Goal: Information Seeking & Learning: Learn about a topic

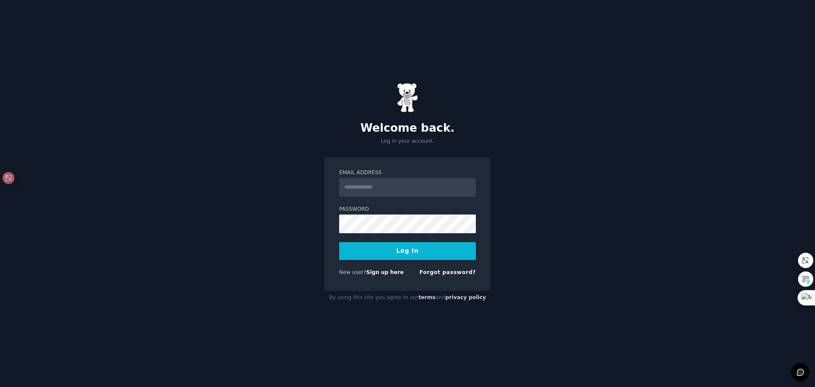
type input "**********"
drag, startPoint x: 398, startPoint y: 238, endPoint x: 399, endPoint y: 245, distance: 7.7
click at [398, 241] on form "**********" at bounding box center [407, 224] width 137 height 110
click at [401, 250] on button "Log In" at bounding box center [407, 251] width 137 height 18
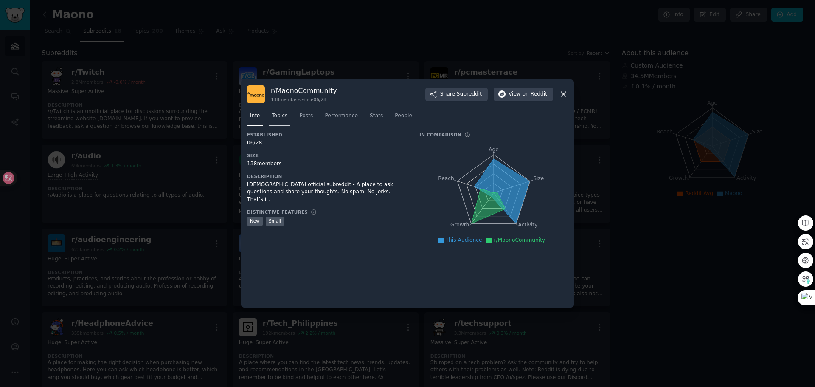
click at [279, 115] on span "Topics" at bounding box center [280, 116] width 16 height 8
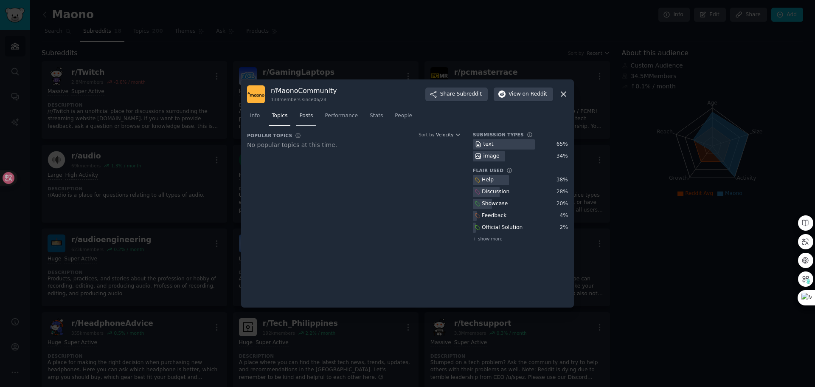
click at [311, 120] on link "Posts" at bounding box center [306, 117] width 20 height 17
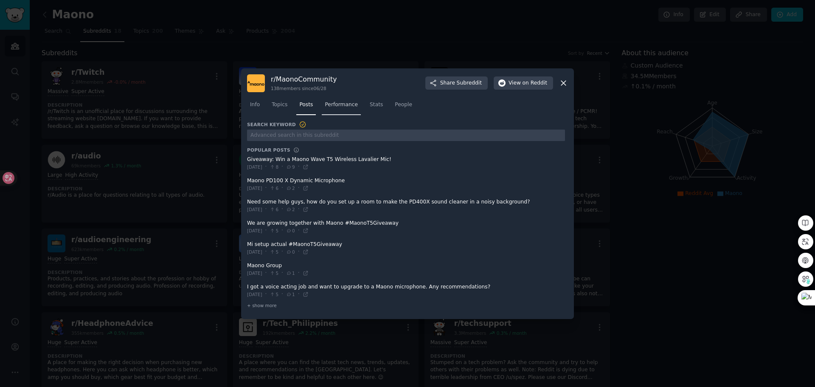
click at [335, 110] on link "Performance" at bounding box center [341, 106] width 39 height 17
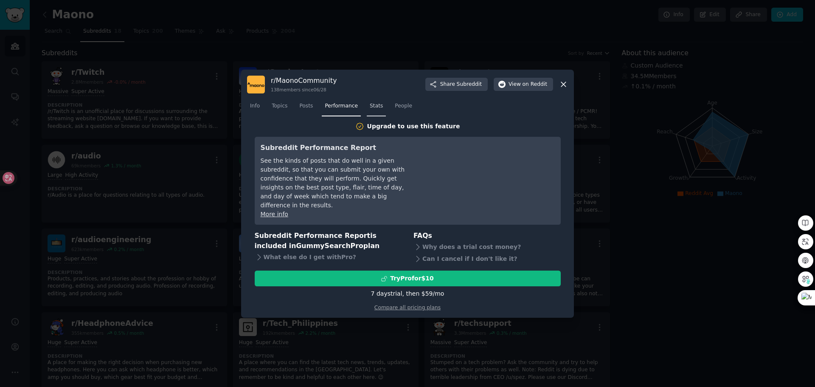
click at [375, 111] on link "Stats" at bounding box center [376, 107] width 19 height 17
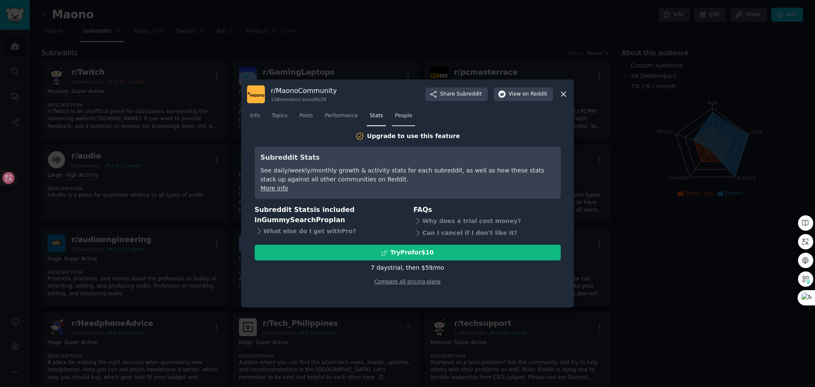
click at [404, 117] on span "People" at bounding box center [403, 116] width 17 height 8
click at [564, 92] on icon at bounding box center [563, 94] width 9 height 9
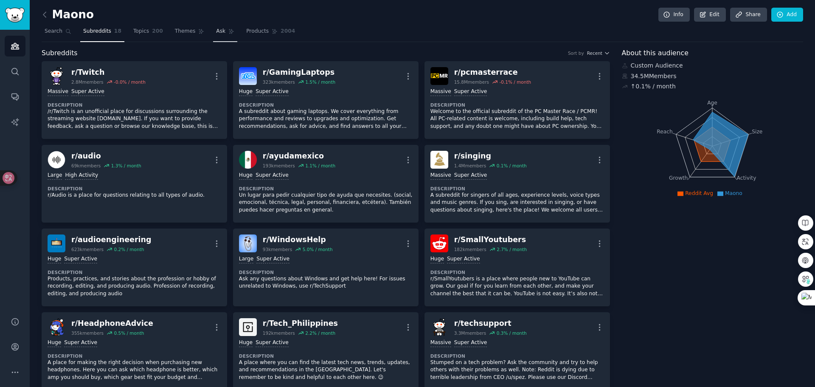
click at [214, 40] on link "Ask" at bounding box center [225, 33] width 24 height 17
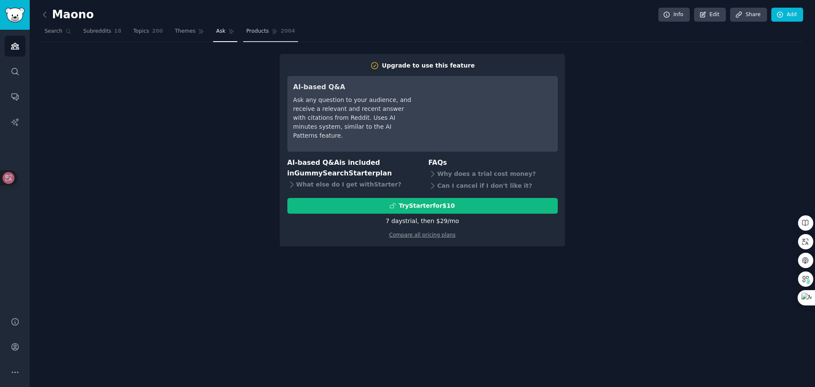
click at [247, 35] on link "Products 2004" at bounding box center [270, 33] width 55 height 17
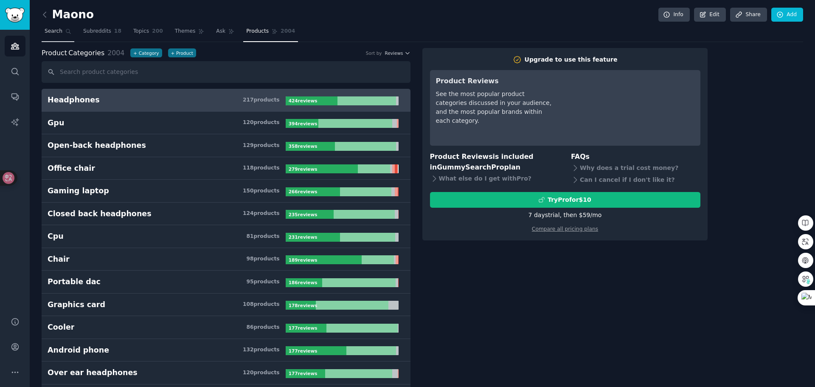
click at [62, 36] on link "Search" at bounding box center [58, 33] width 33 height 17
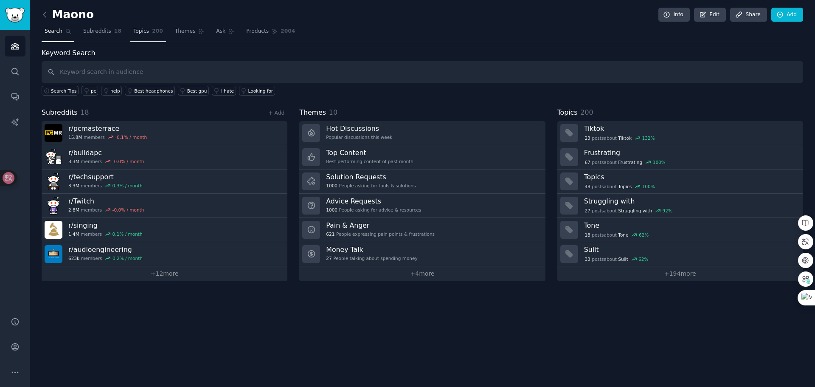
click at [98, 36] on link "Subreddits 18" at bounding box center [102, 33] width 44 height 17
click at [98, 34] on span "Subreddits" at bounding box center [97, 32] width 28 height 8
click at [98, 31] on span "Subreddits" at bounding box center [97, 32] width 28 height 8
click at [109, 28] on span "Subreddits" at bounding box center [97, 32] width 28 height 8
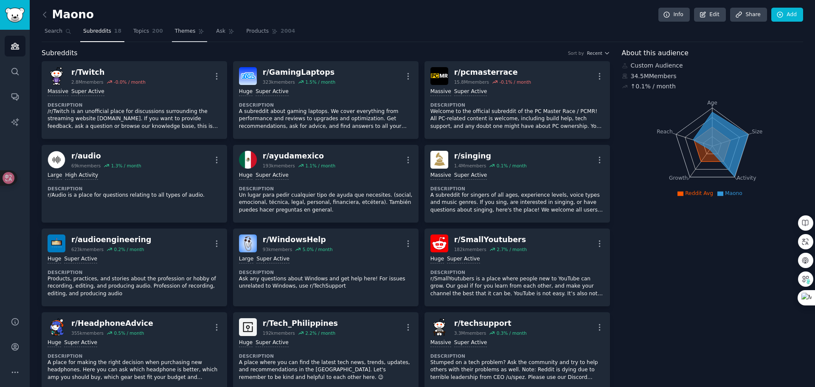
click at [172, 29] on link "Themes" at bounding box center [190, 33] width 36 height 17
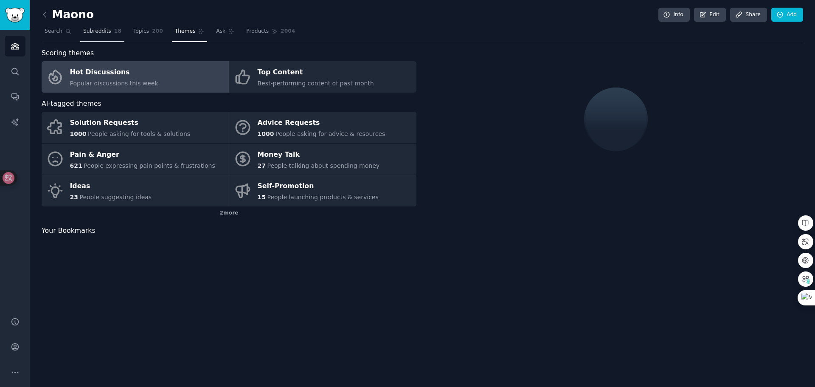
click at [105, 34] on span "Subreddits" at bounding box center [97, 32] width 28 height 8
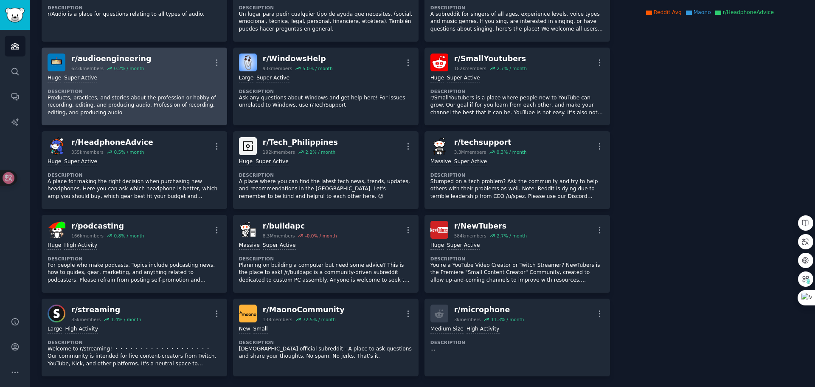
scroll to position [182, 0]
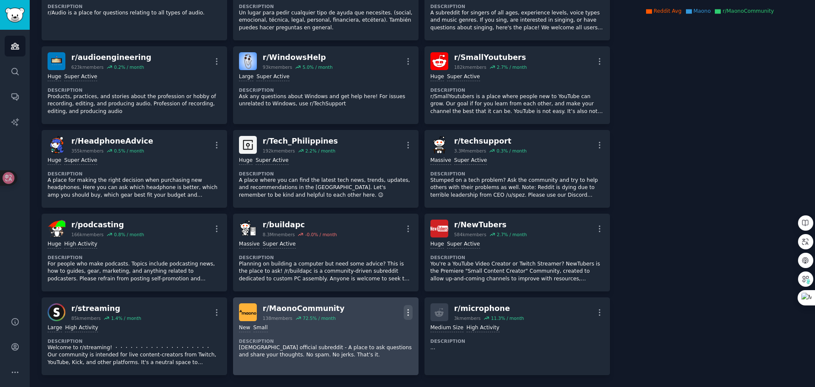
click at [404, 311] on icon "button" at bounding box center [408, 312] width 9 height 9
click at [371, 311] on p "View" at bounding box center [372, 315] width 14 height 9
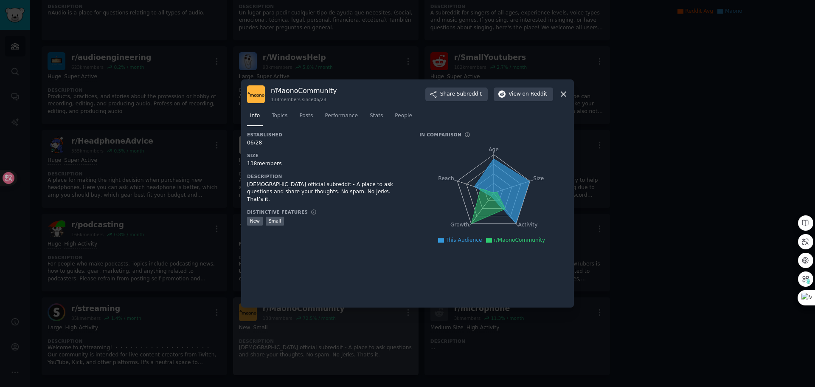
click at [567, 92] on icon at bounding box center [563, 94] width 9 height 9
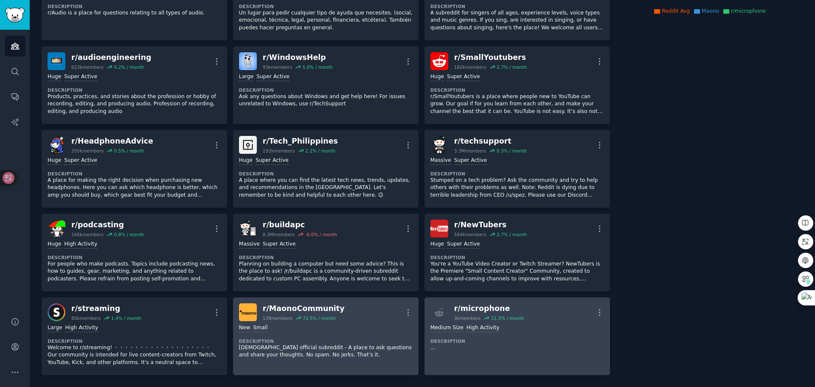
click at [535, 339] on dt "Description" at bounding box center [517, 341] width 174 height 6
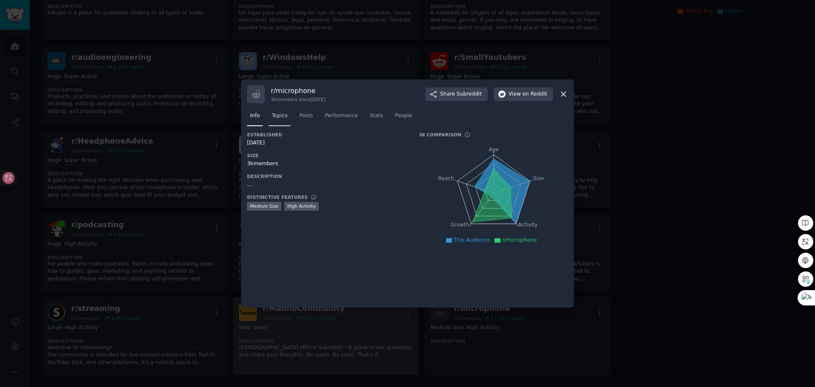
click at [280, 120] on link "Topics" at bounding box center [280, 117] width 22 height 17
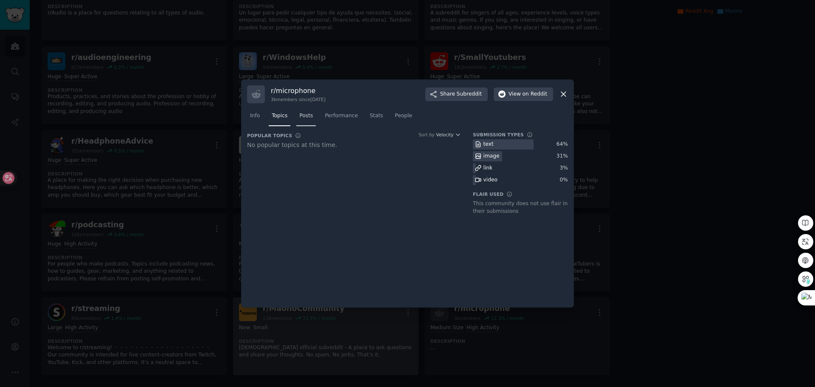
click at [312, 115] on span "Posts" at bounding box center [306, 116] width 14 height 8
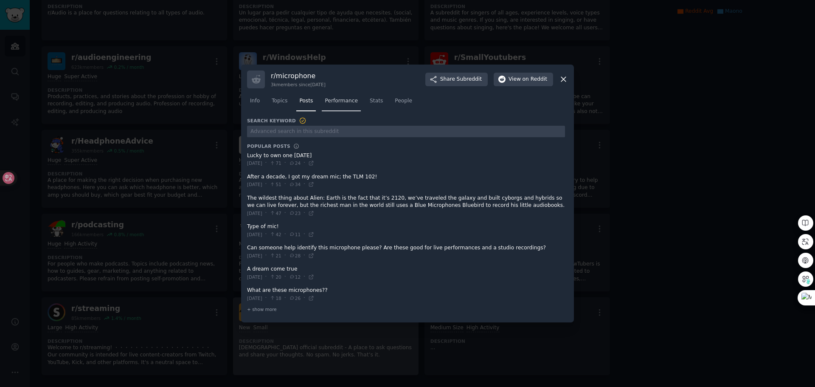
click at [335, 108] on link "Performance" at bounding box center [341, 102] width 39 height 17
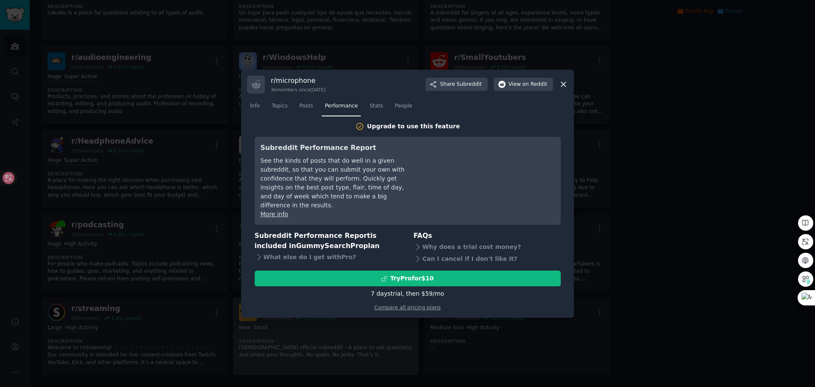
click at [565, 84] on icon at bounding box center [563, 84] width 9 height 9
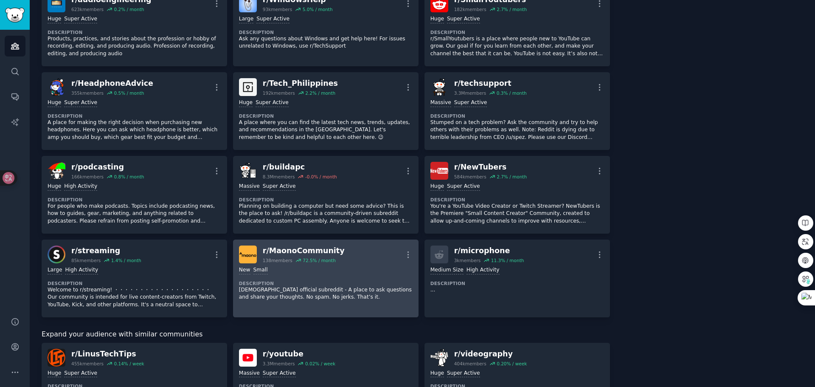
scroll to position [255, 0]
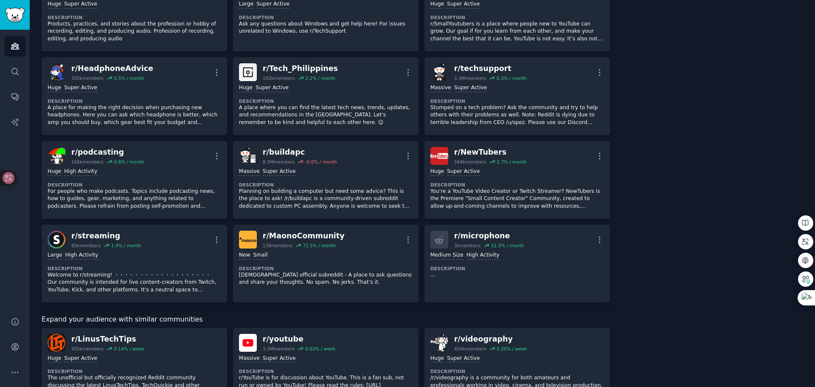
click at [321, 244] on div "72.5 % / month" at bounding box center [319, 245] width 33 height 6
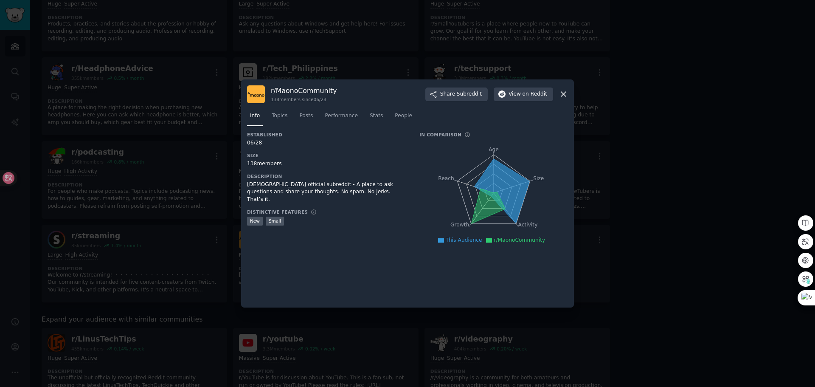
click at [564, 90] on icon at bounding box center [563, 94] width 9 height 9
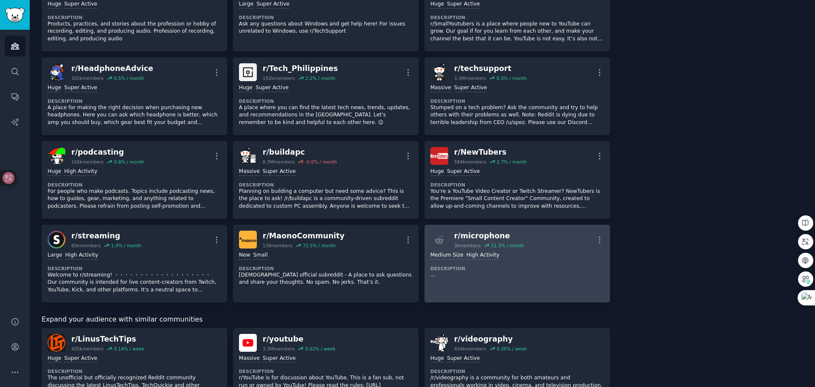
click at [494, 239] on div "r/ microphone" at bounding box center [489, 235] width 70 height 11
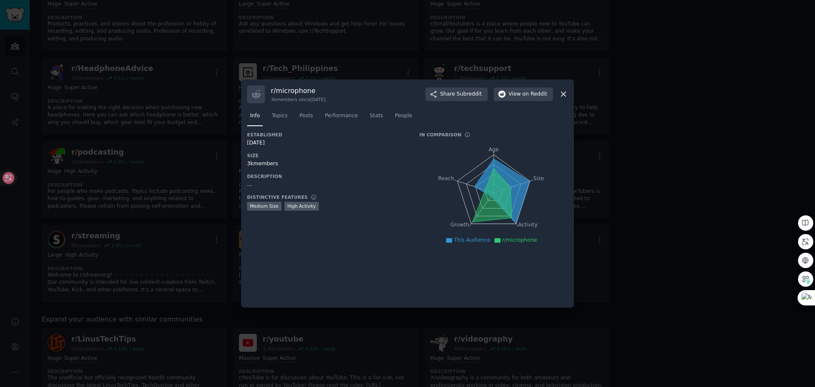
click at [568, 93] on div "r/ microphone 3k members since 09/02/2014 Share Subreddit View on Reddit Info T…" at bounding box center [407, 193] width 333 height 228
click at [563, 91] on icon at bounding box center [563, 94] width 9 height 9
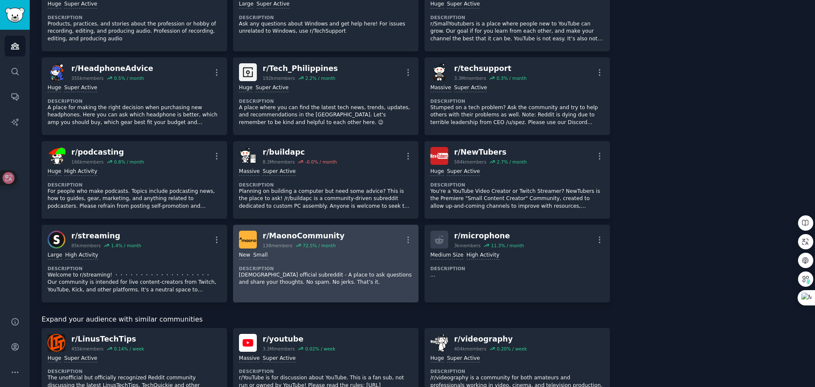
click at [346, 262] on div "New Small Description Maono official subreddit - A place to ask questions and s…" at bounding box center [326, 268] width 174 height 41
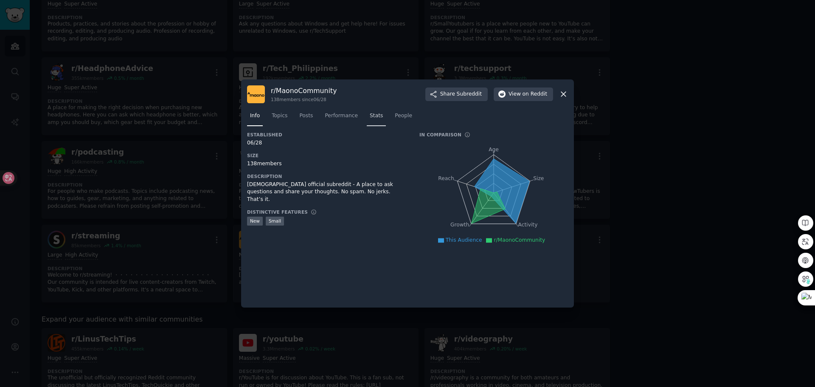
click at [375, 113] on span "Stats" at bounding box center [376, 116] width 13 height 8
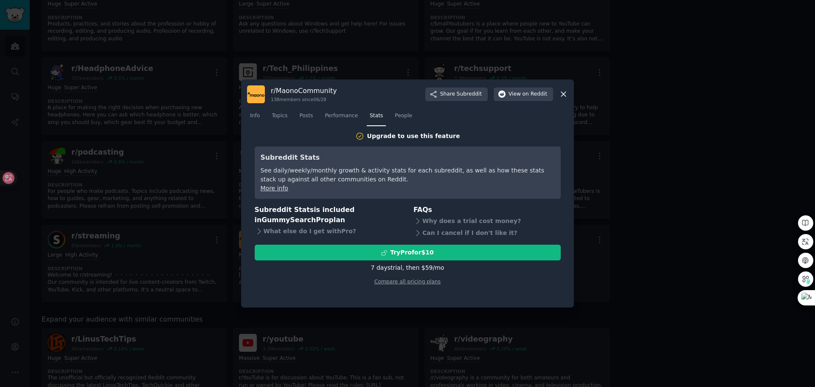
click at [412, 115] on nav "Info Topics Posts Performance Stats People" at bounding box center [407, 117] width 321 height 17
click at [400, 118] on span "People" at bounding box center [403, 116] width 17 height 8
click at [301, 118] on span "Posts" at bounding box center [306, 116] width 14 height 8
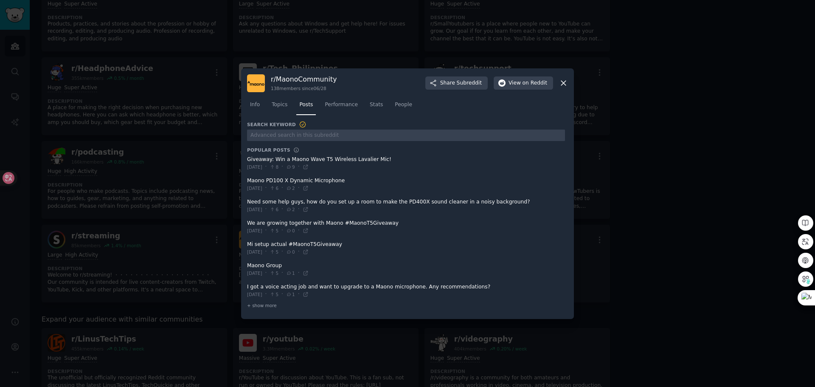
click at [564, 81] on icon at bounding box center [563, 82] width 9 height 9
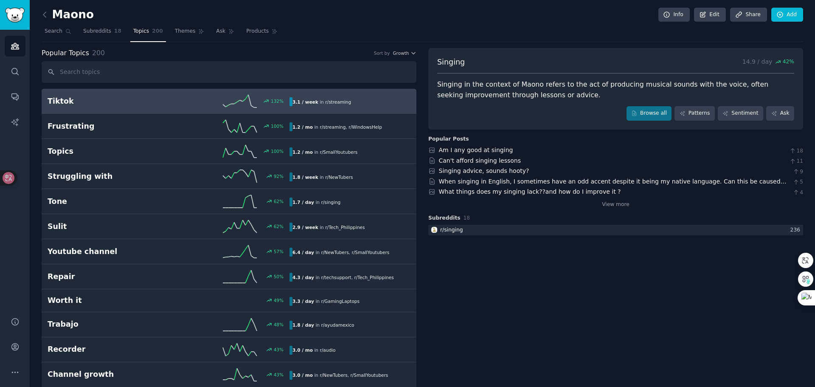
click at [321, 103] on div "3.1 / week in r/ streaming" at bounding box center [321, 101] width 64 height 9
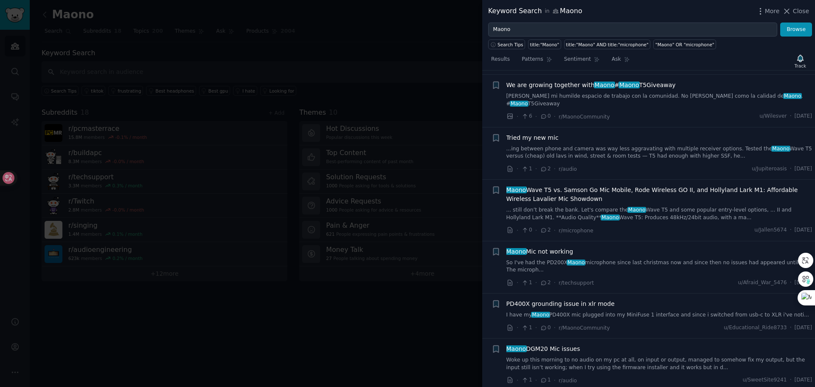
scroll to position [467, 0]
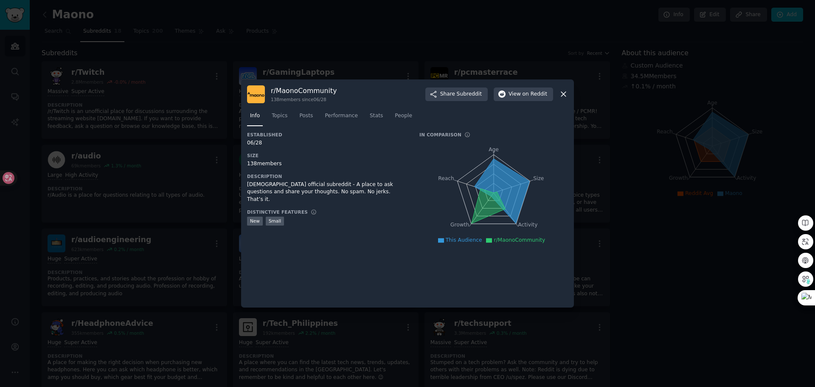
click at [566, 92] on icon at bounding box center [563, 94] width 5 height 5
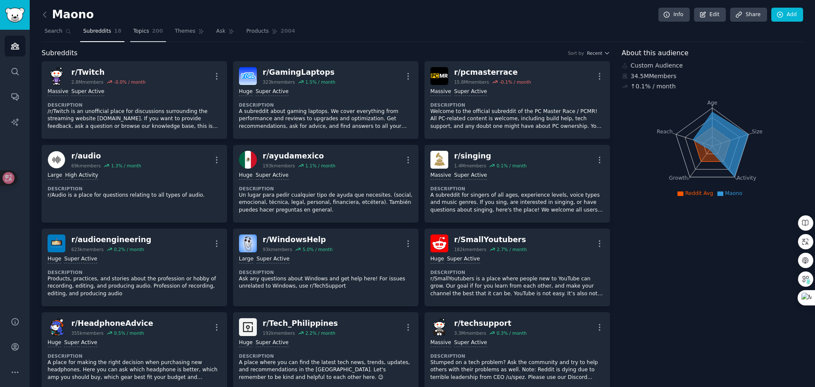
click at [151, 35] on link "Topics 200" at bounding box center [148, 33] width 36 height 17
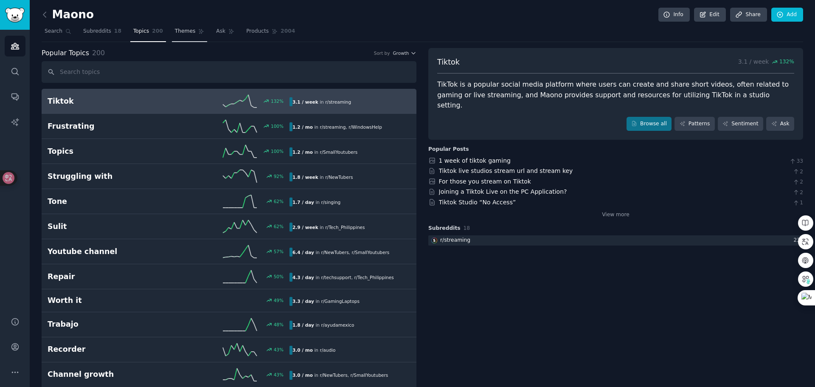
click at [199, 32] on icon at bounding box center [201, 31] width 5 height 5
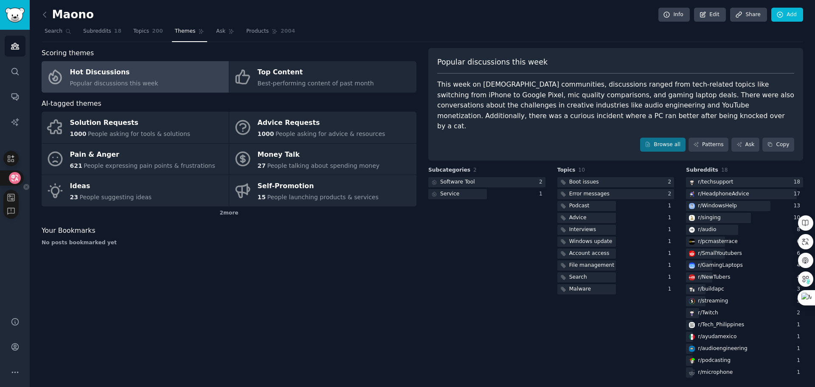
click at [16, 173] on icon at bounding box center [15, 178] width 12 height 12
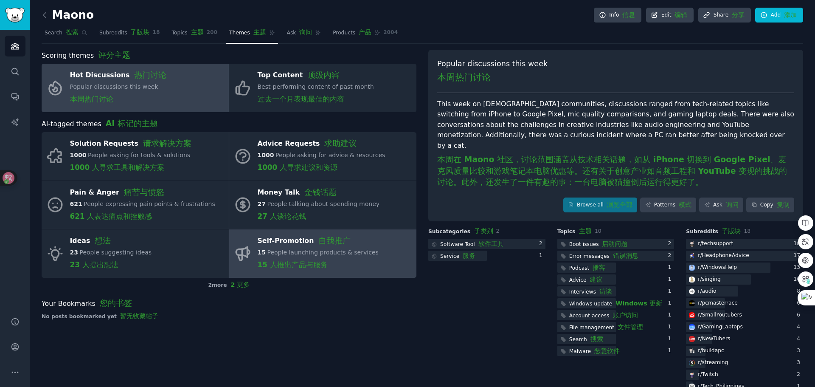
click at [319, 242] on font "自我推广" at bounding box center [334, 239] width 32 height 9
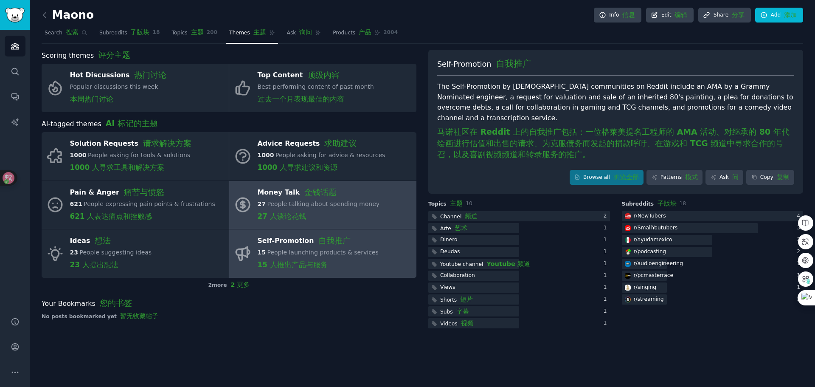
click at [275, 213] on font "27 人谈论花钱" at bounding box center [282, 216] width 48 height 8
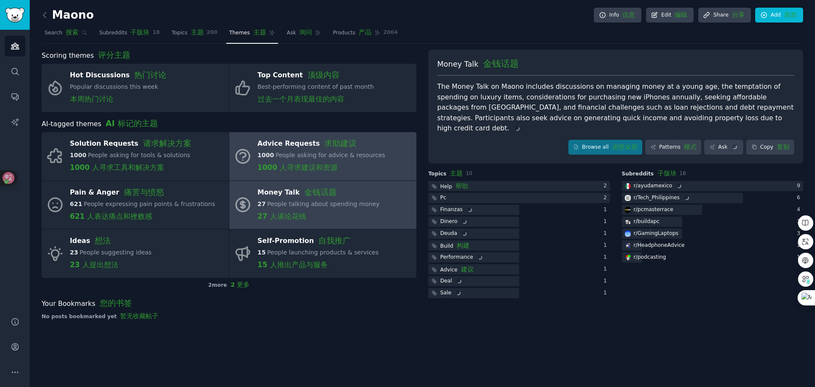
click at [341, 158] on div "1000 People asking for advice & resources 1000 人寻求建议和资源" at bounding box center [322, 163] width 128 height 25
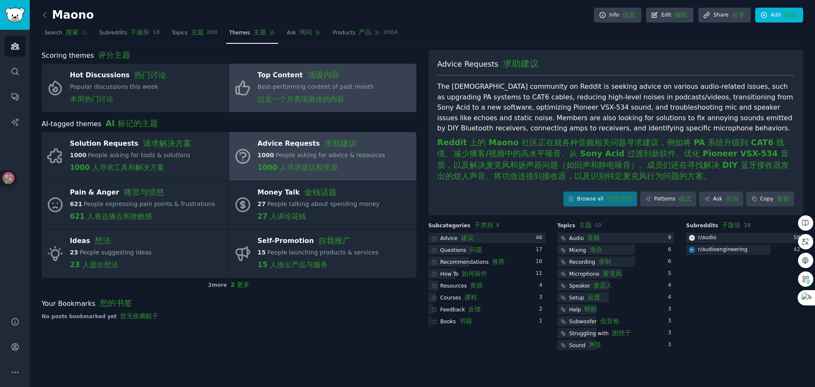
click at [350, 87] on span "Best-performing content of past month 过去一个月表现最佳的内容" at bounding box center [316, 93] width 116 height 20
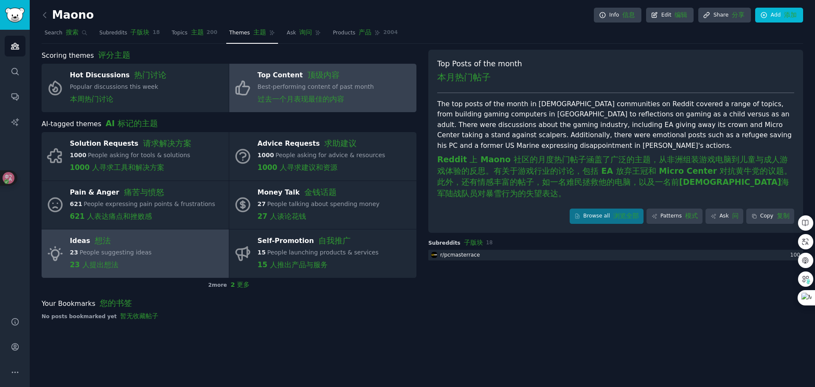
click at [151, 255] on link "Ideas 想法 23 People suggesting ideas 23 人提出想法" at bounding box center [135, 253] width 187 height 48
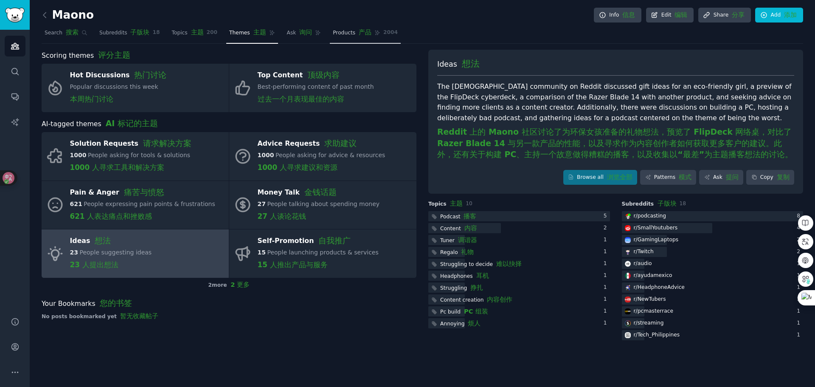
click at [359, 29] on font "产品" at bounding box center [365, 31] width 13 height 7
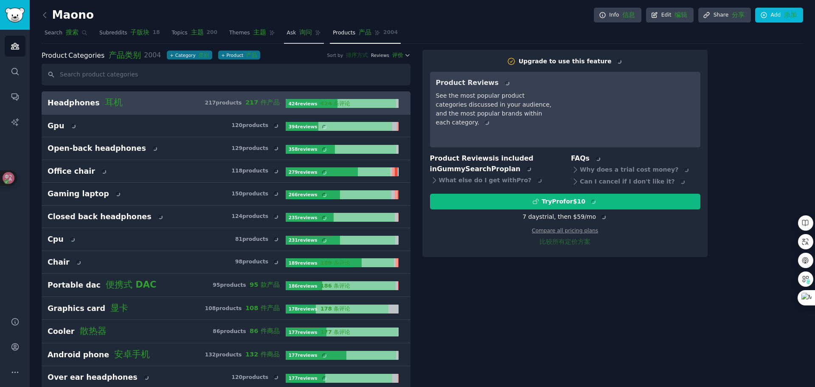
click at [303, 27] on link "Ask 询问" at bounding box center [304, 34] width 40 height 18
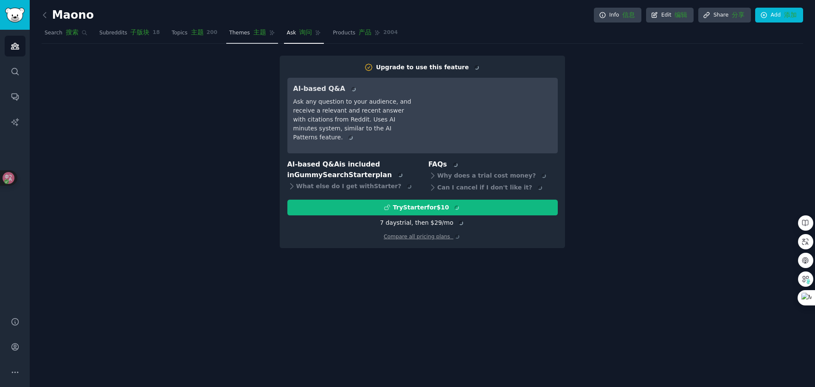
click at [237, 33] on span "Themes 主题" at bounding box center [247, 32] width 36 height 8
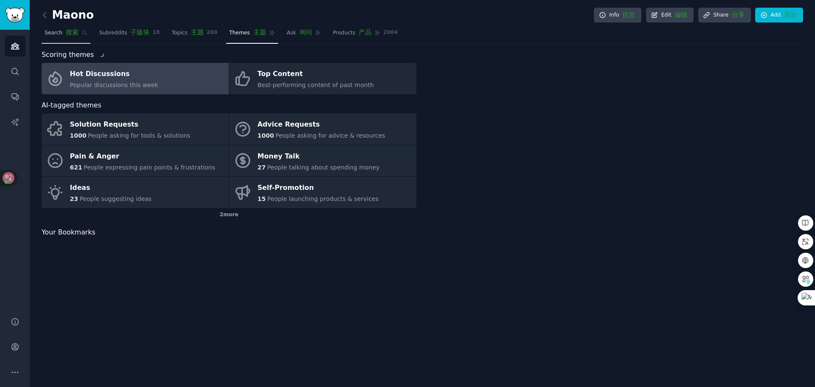
click at [48, 34] on span "Search 搜索" at bounding box center [62, 32] width 34 height 8
click at [66, 29] on font "搜索" at bounding box center [72, 31] width 13 height 7
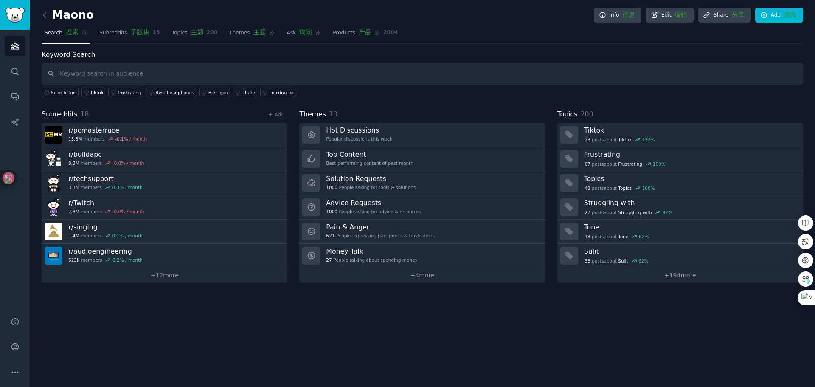
click at [11, 177] on icon at bounding box center [8, 178] width 8 height 8
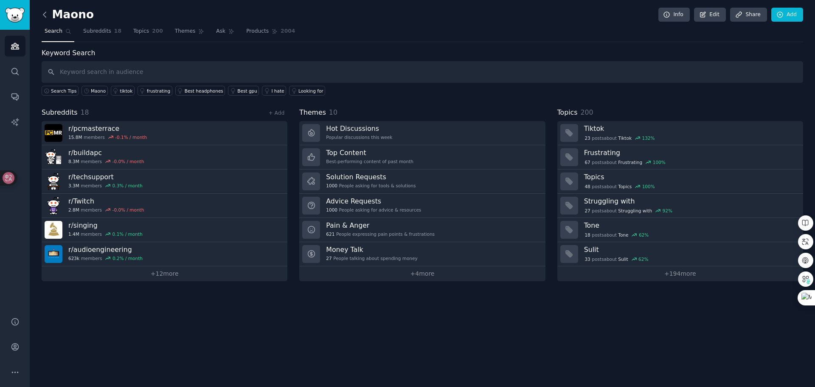
click at [43, 16] on icon at bounding box center [44, 14] width 9 height 9
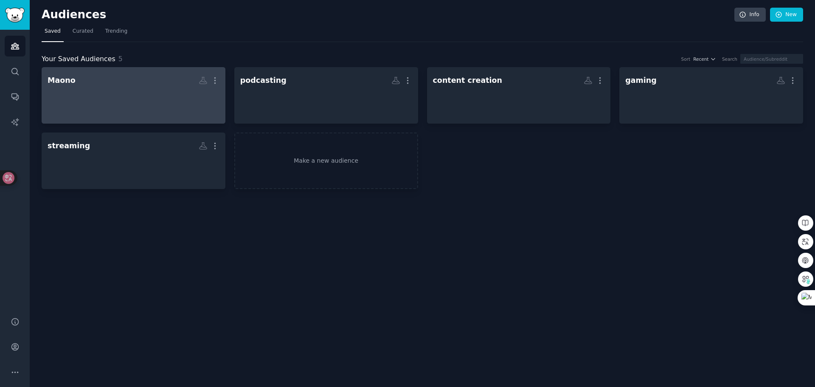
click at [150, 94] on div at bounding box center [134, 103] width 172 height 30
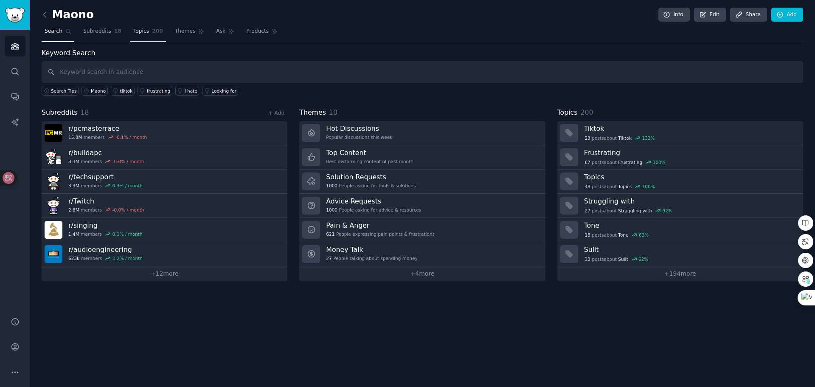
click at [151, 38] on link "Topics 200" at bounding box center [148, 33] width 36 height 17
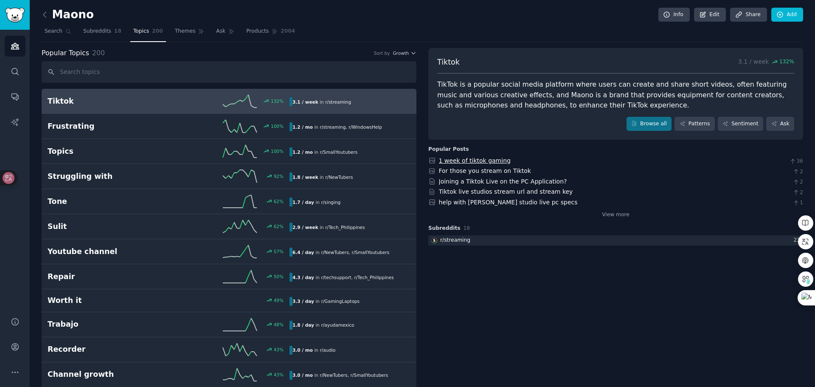
click at [496, 159] on link "1 week of tiktok gaming" at bounding box center [475, 160] width 72 height 7
click at [473, 171] on link "For those you stream on Tiktok" at bounding box center [485, 170] width 92 height 7
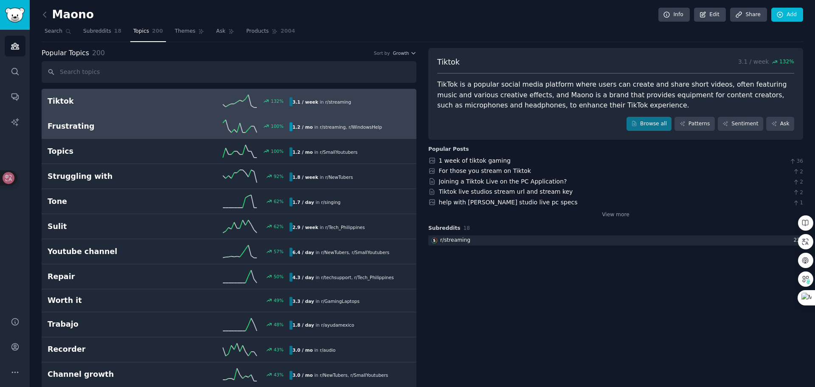
click at [148, 120] on div "Frustrating 100 % 1.2 / mo in r/ streaming , r/ WindowsHelp" at bounding box center [229, 126] width 363 height 13
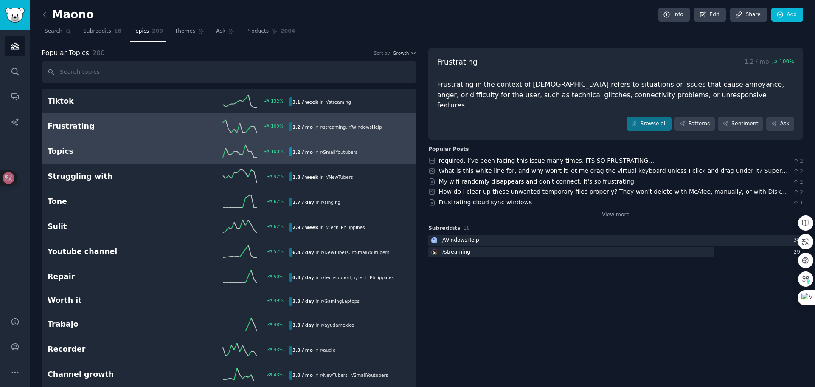
click at [116, 148] on h2 "Topics" at bounding box center [108, 151] width 121 height 11
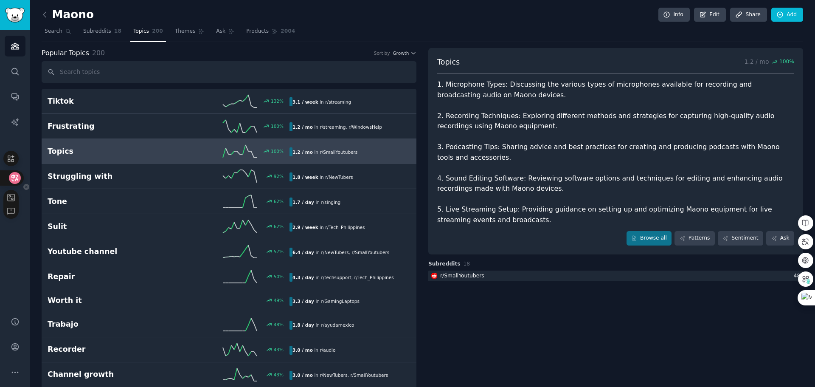
click at [7, 179] on div at bounding box center [11, 177] width 23 height 15
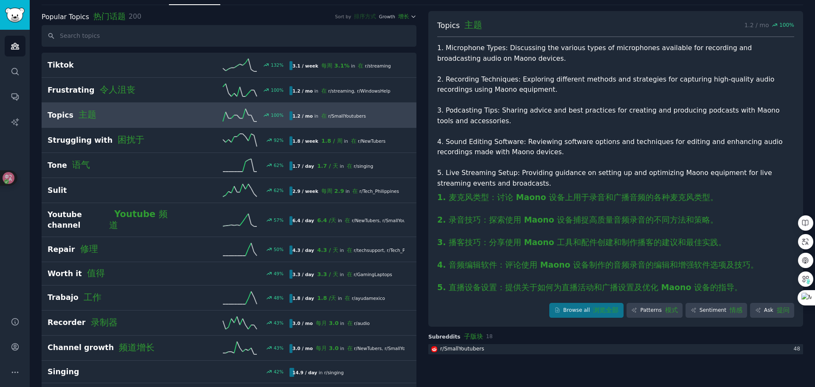
scroll to position [42, 0]
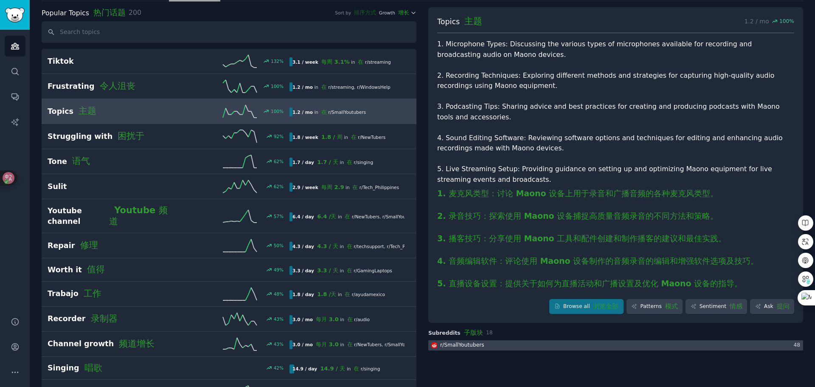
click at [457, 341] on div "r/ SmallYoutubers" at bounding box center [462, 345] width 44 height 8
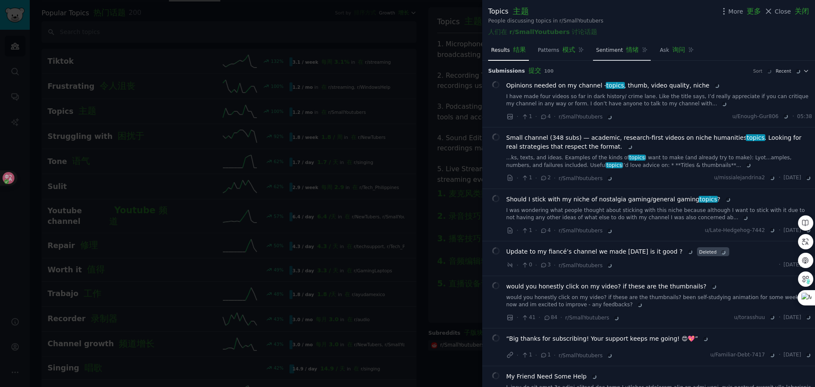
click at [617, 49] on span "Sentiment 情绪" at bounding box center [617, 50] width 43 height 8
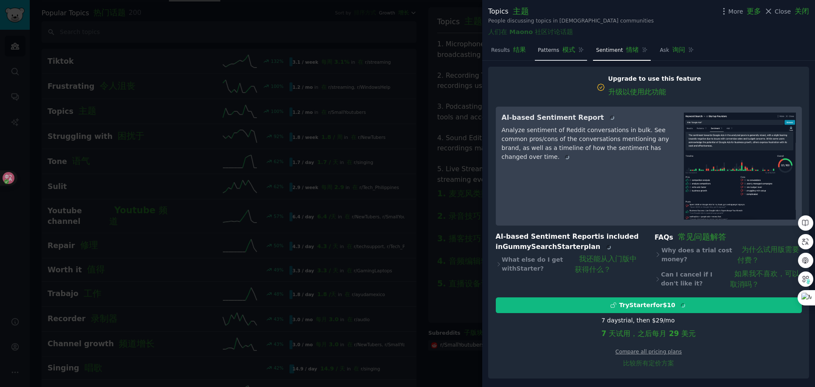
click at [540, 46] on span "Patterns 模式" at bounding box center [556, 50] width 37 height 8
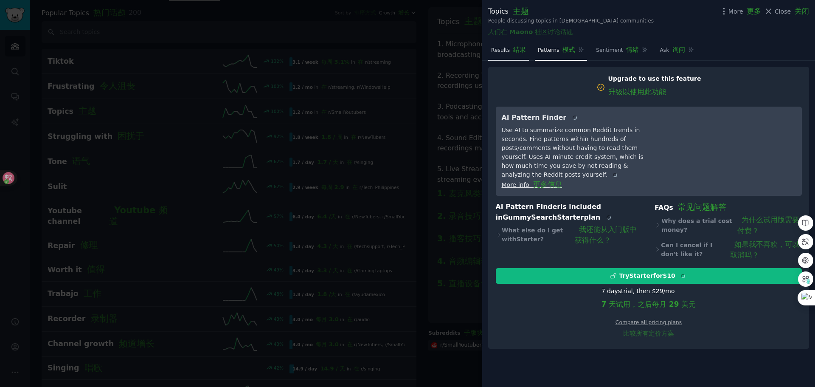
click at [503, 46] on span "Results 结果" at bounding box center [508, 50] width 35 height 8
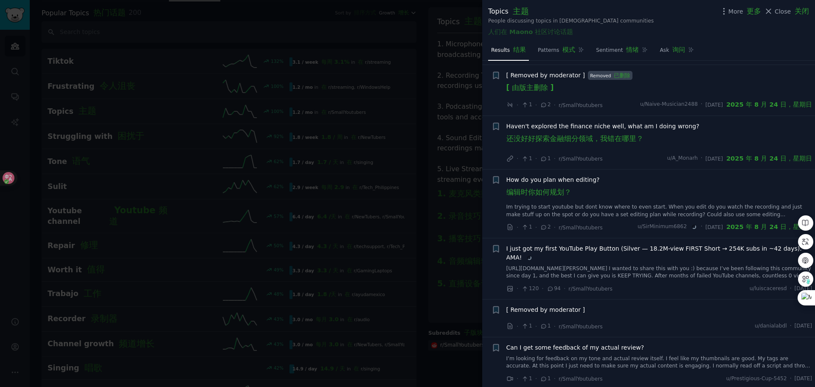
scroll to position [552, 0]
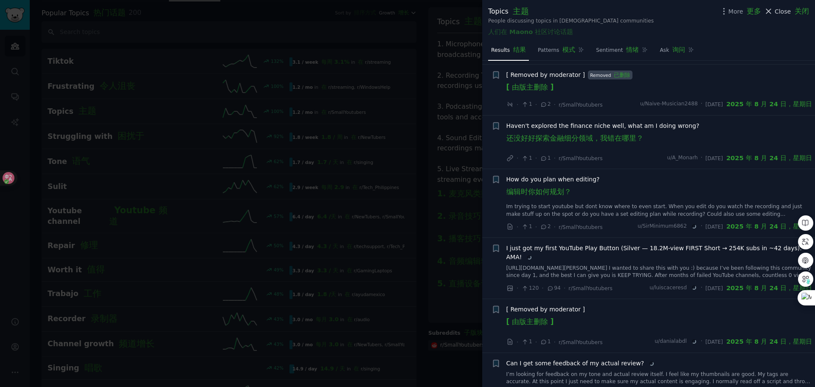
click at [799, 7] on font "关闭" at bounding box center [801, 11] width 14 height 8
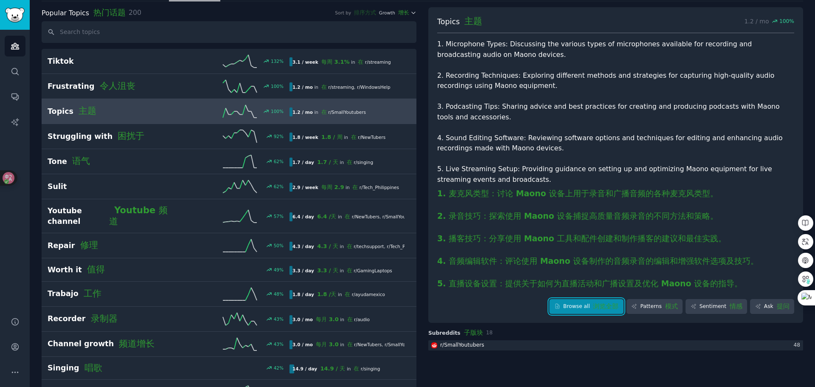
click at [617, 299] on link "Browse all 浏览全部" at bounding box center [586, 306] width 74 height 15
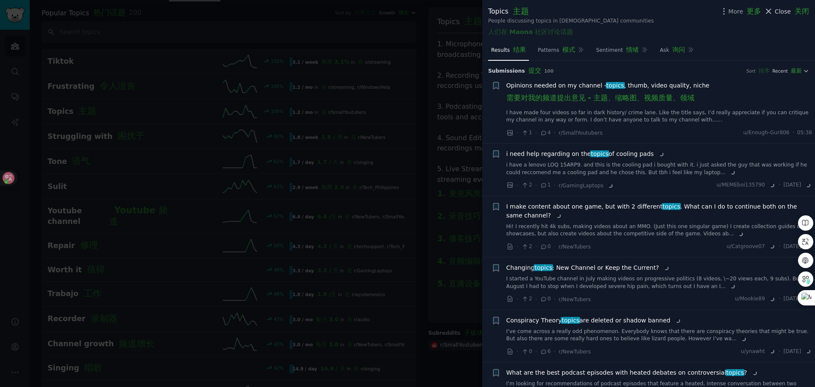
click at [794, 14] on font at bounding box center [792, 11] width 4 height 7
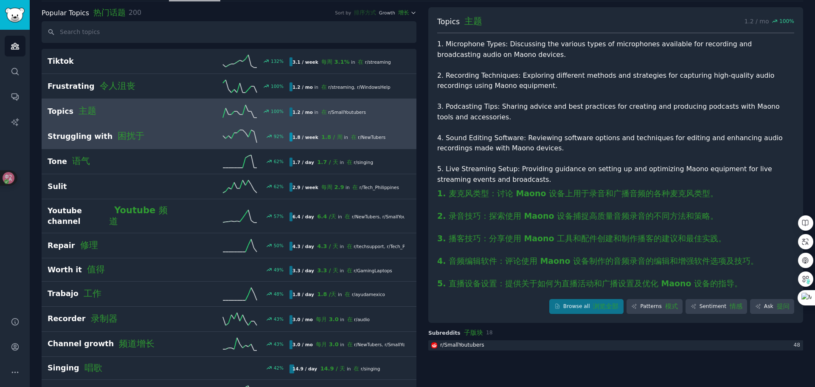
click at [143, 138] on h2 "Struggling with 困扰于" at bounding box center [108, 136] width 121 height 11
